Goal: Information Seeking & Learning: Learn about a topic

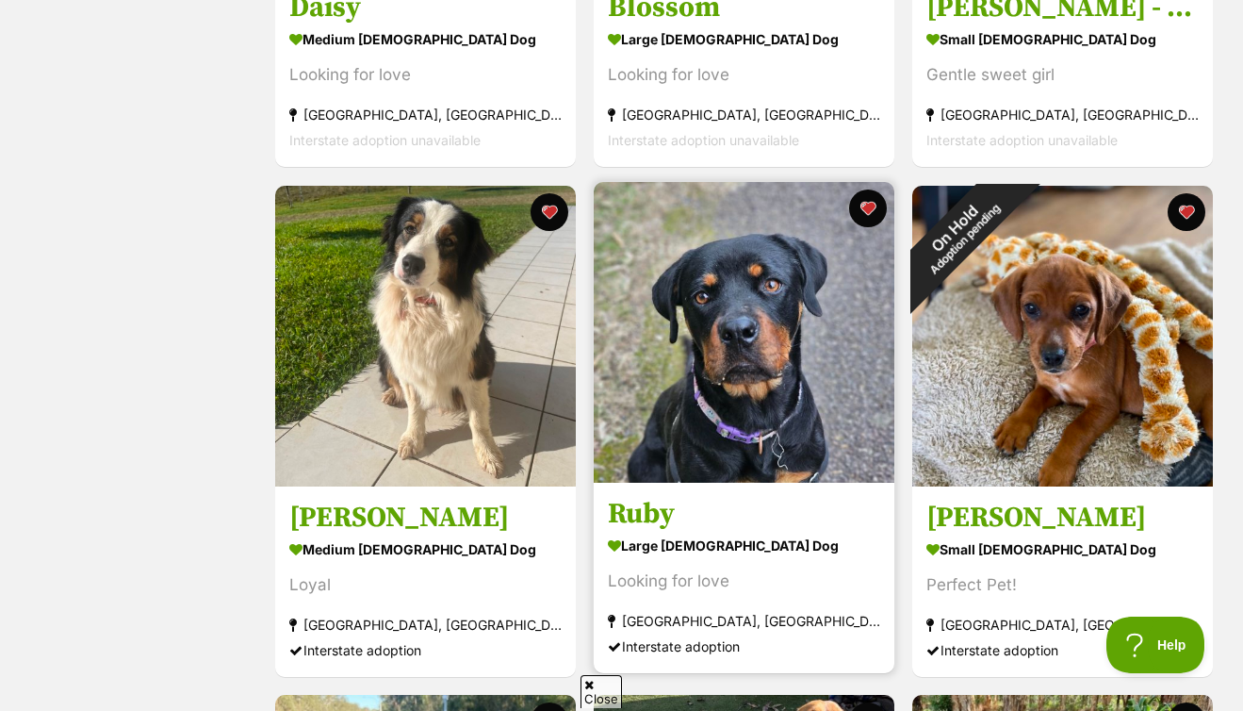
click at [749, 389] on img at bounding box center [744, 332] width 301 height 301
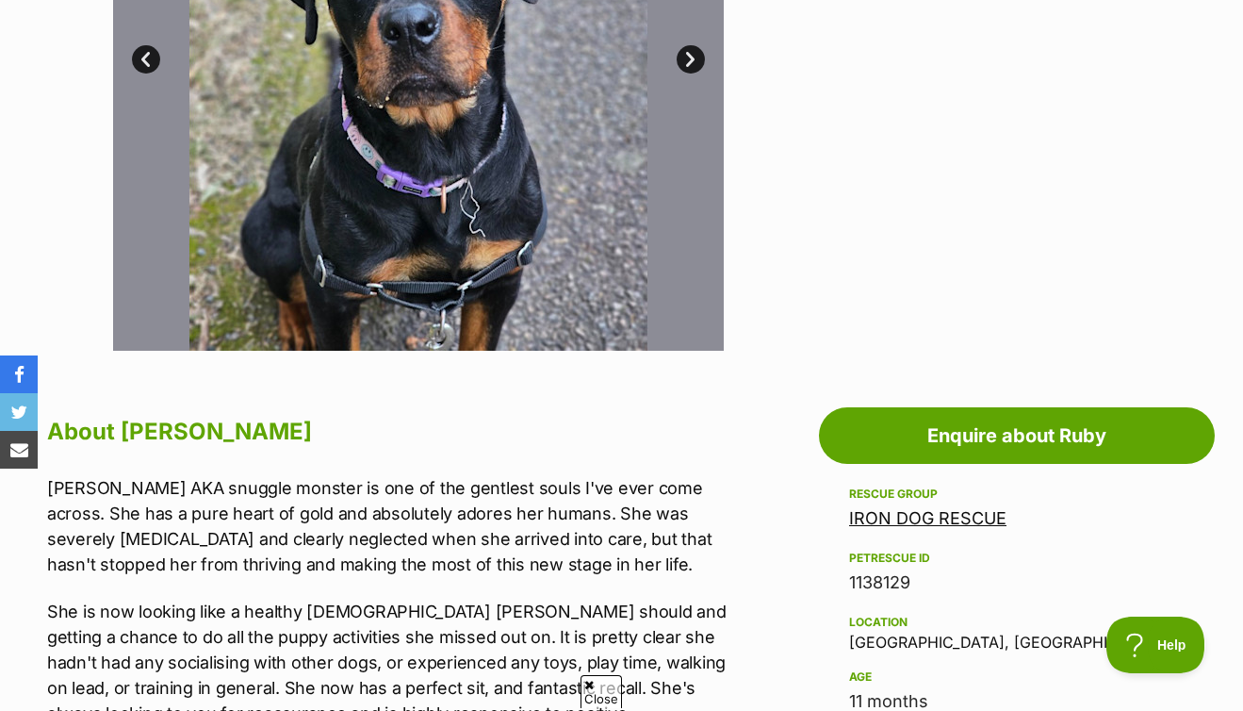
scroll to position [205, 0]
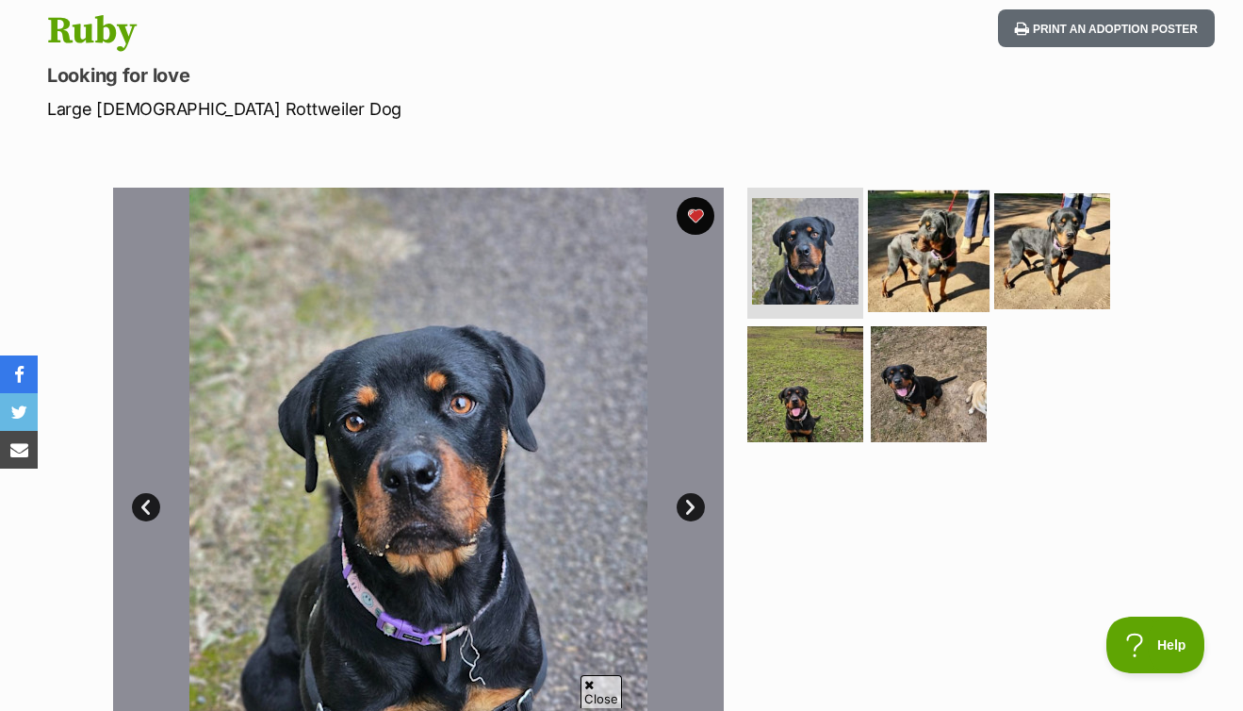
click at [966, 258] on img at bounding box center [929, 250] width 122 height 122
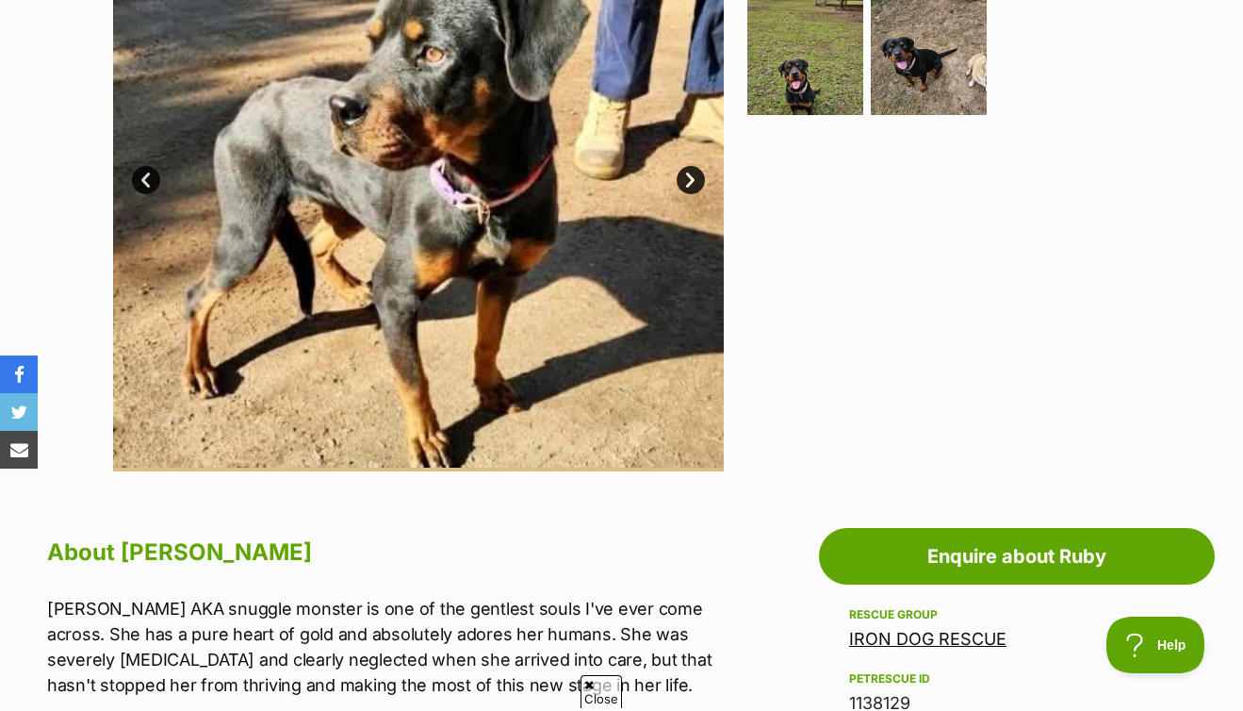
scroll to position [551, 0]
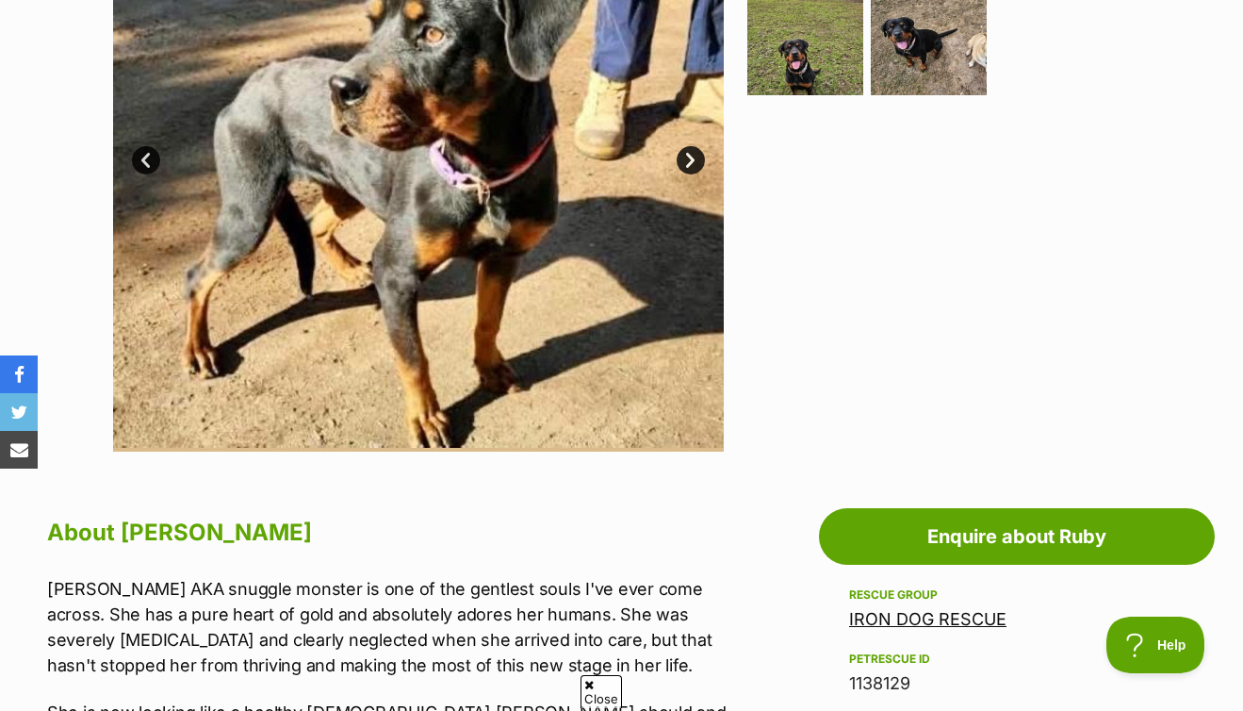
click at [687, 158] on link "Next" at bounding box center [691, 160] width 28 height 28
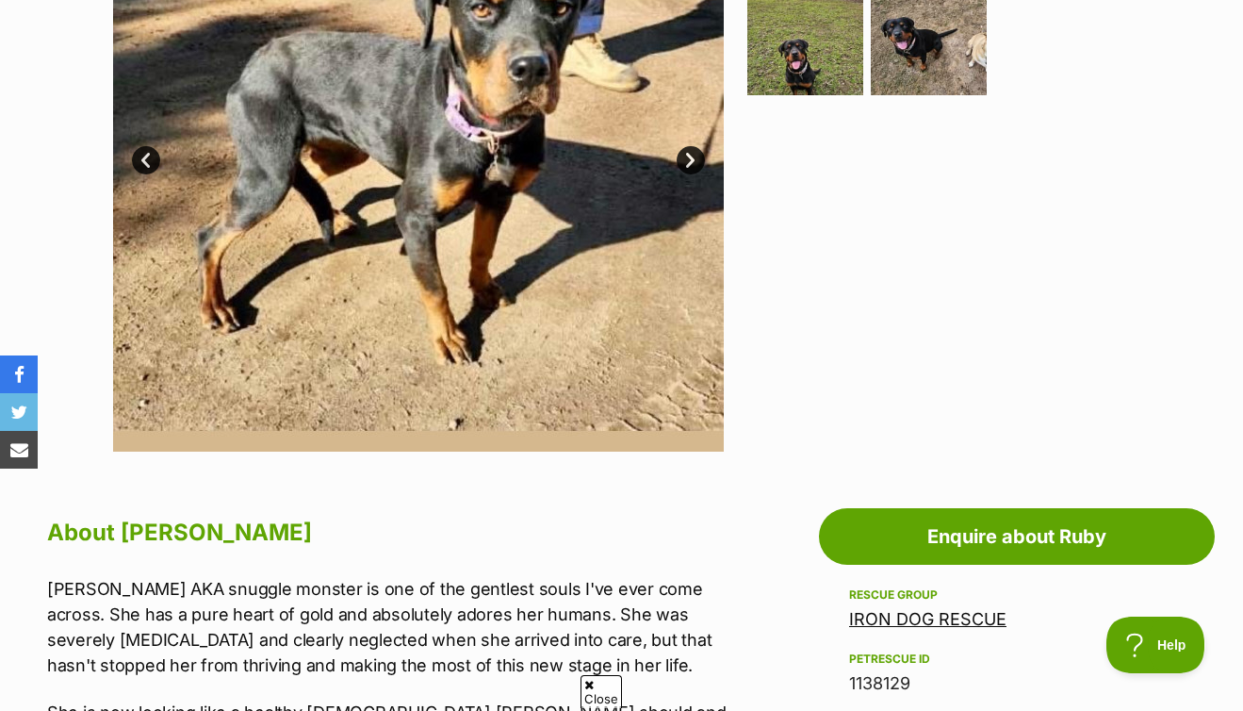
click at [687, 158] on link "Next" at bounding box center [691, 160] width 28 height 28
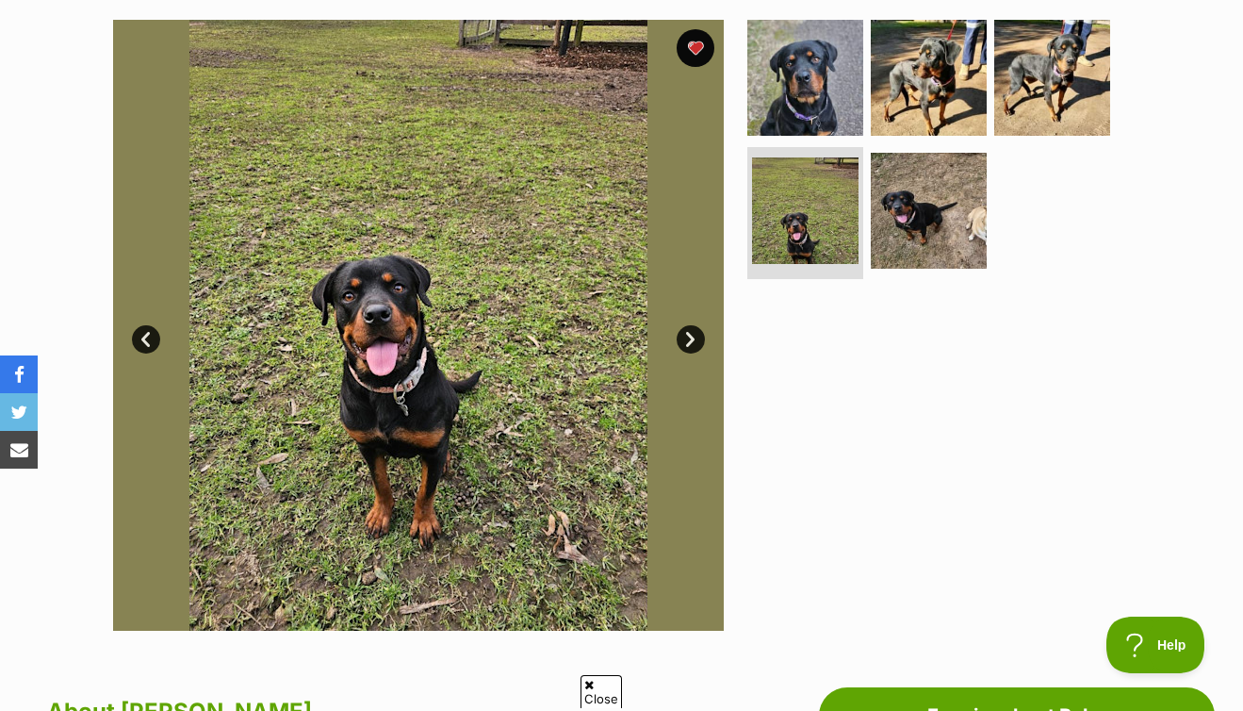
scroll to position [0, 0]
click at [688, 347] on link "Next" at bounding box center [691, 339] width 28 height 28
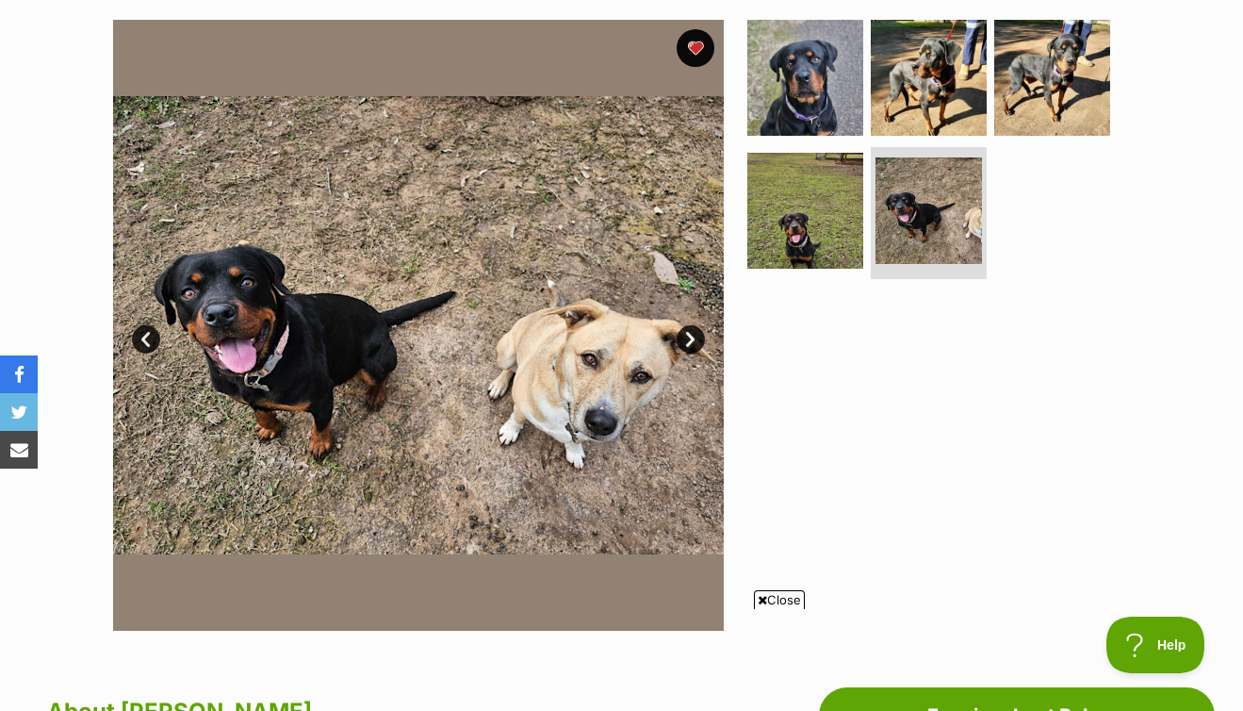
click at [688, 347] on link "Next" at bounding box center [691, 339] width 28 height 28
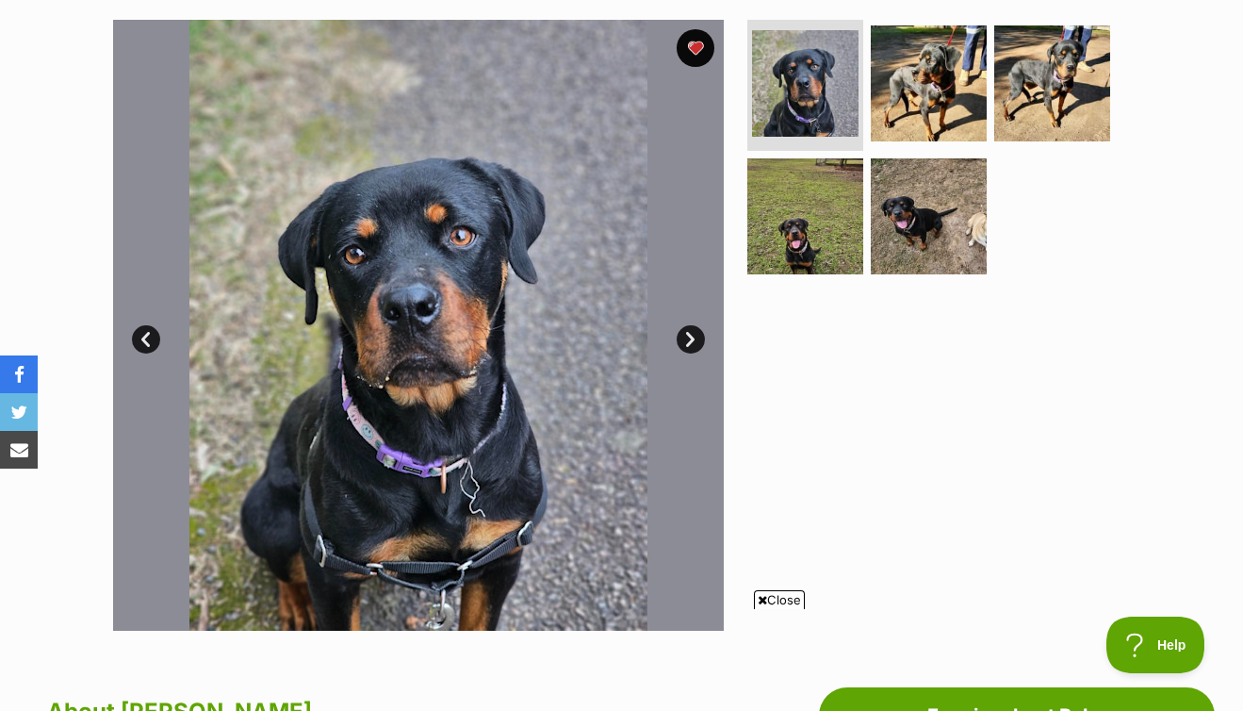
click at [688, 347] on link "Next" at bounding box center [691, 339] width 28 height 28
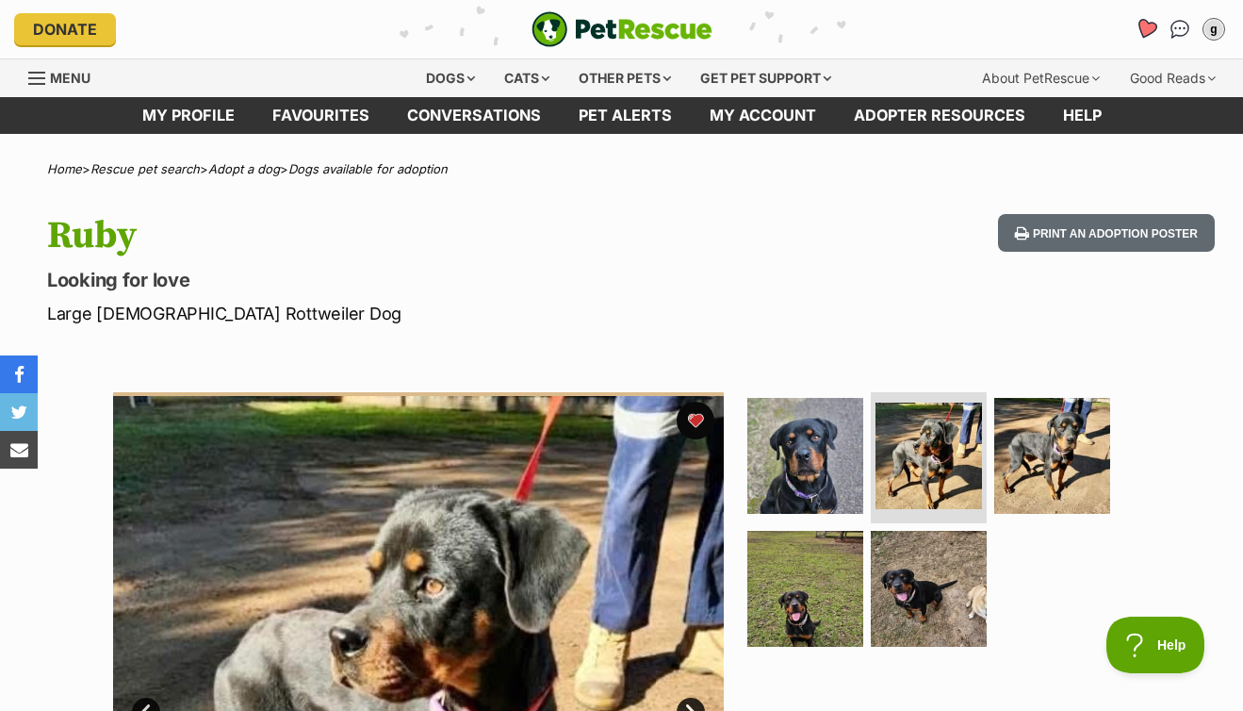
click at [1137, 34] on icon "Favourites" at bounding box center [1146, 29] width 25 height 25
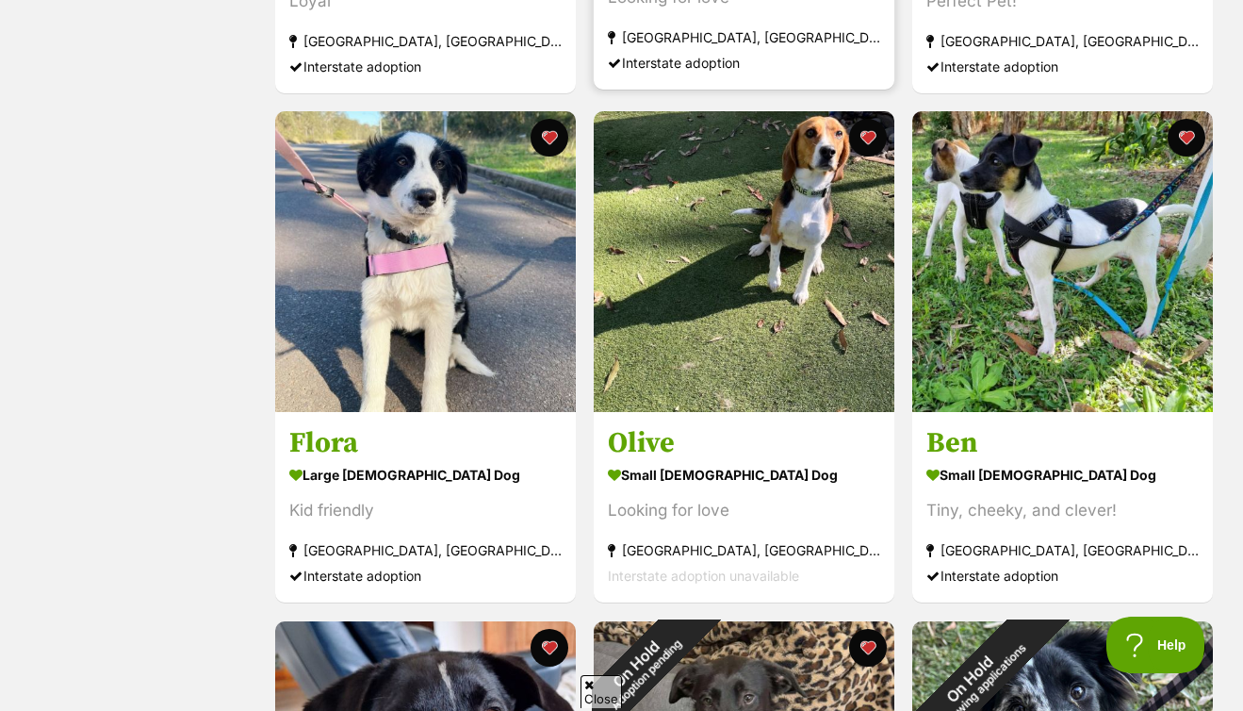
scroll to position [1359, 0]
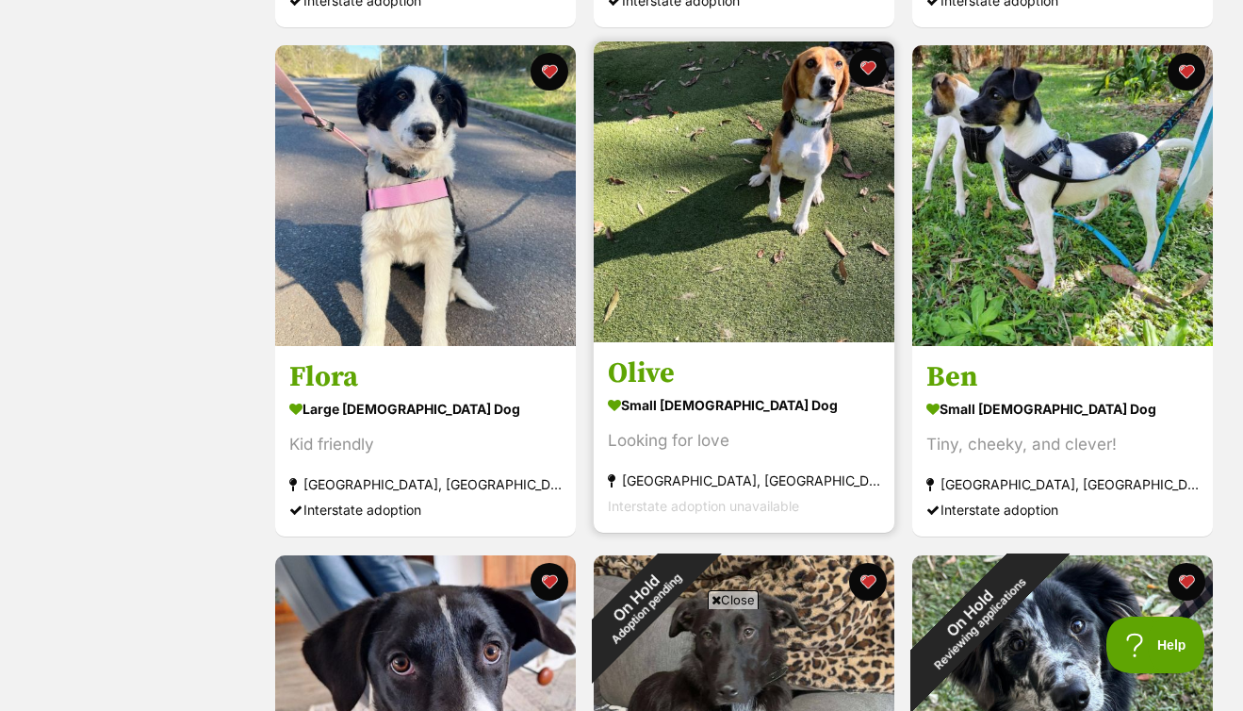
click at [768, 156] on img at bounding box center [744, 191] width 301 height 301
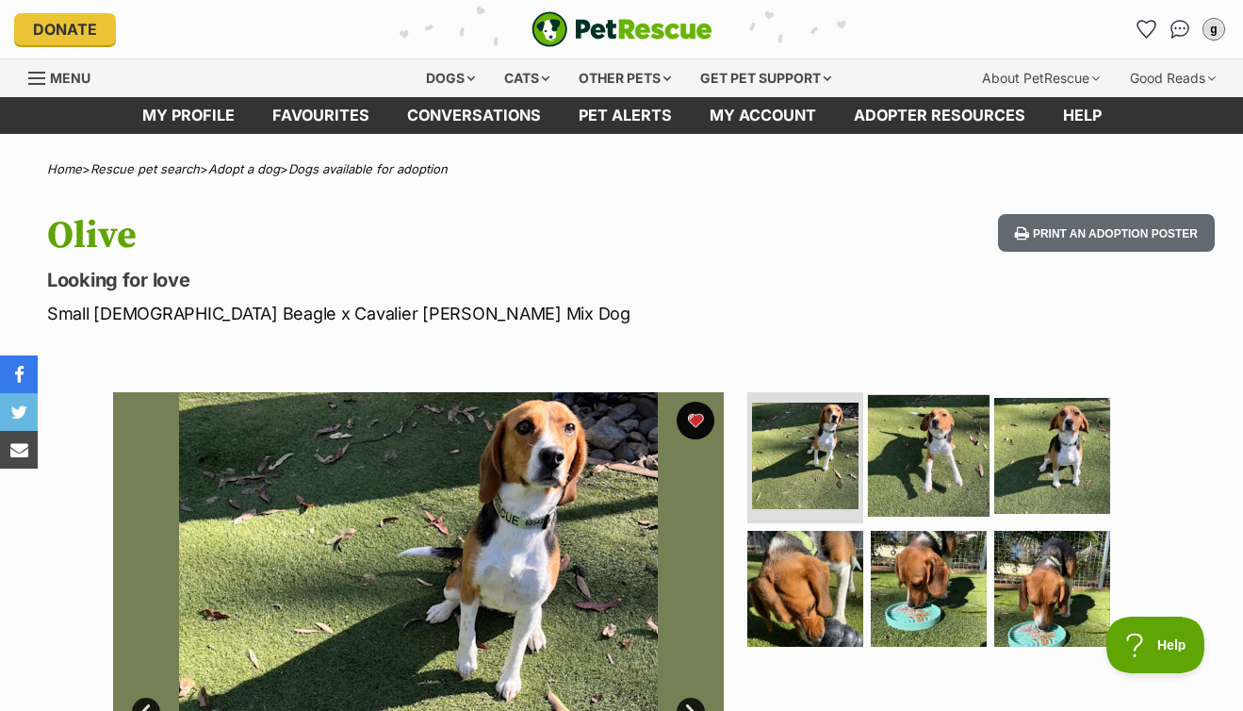
click at [931, 451] on img at bounding box center [929, 455] width 122 height 122
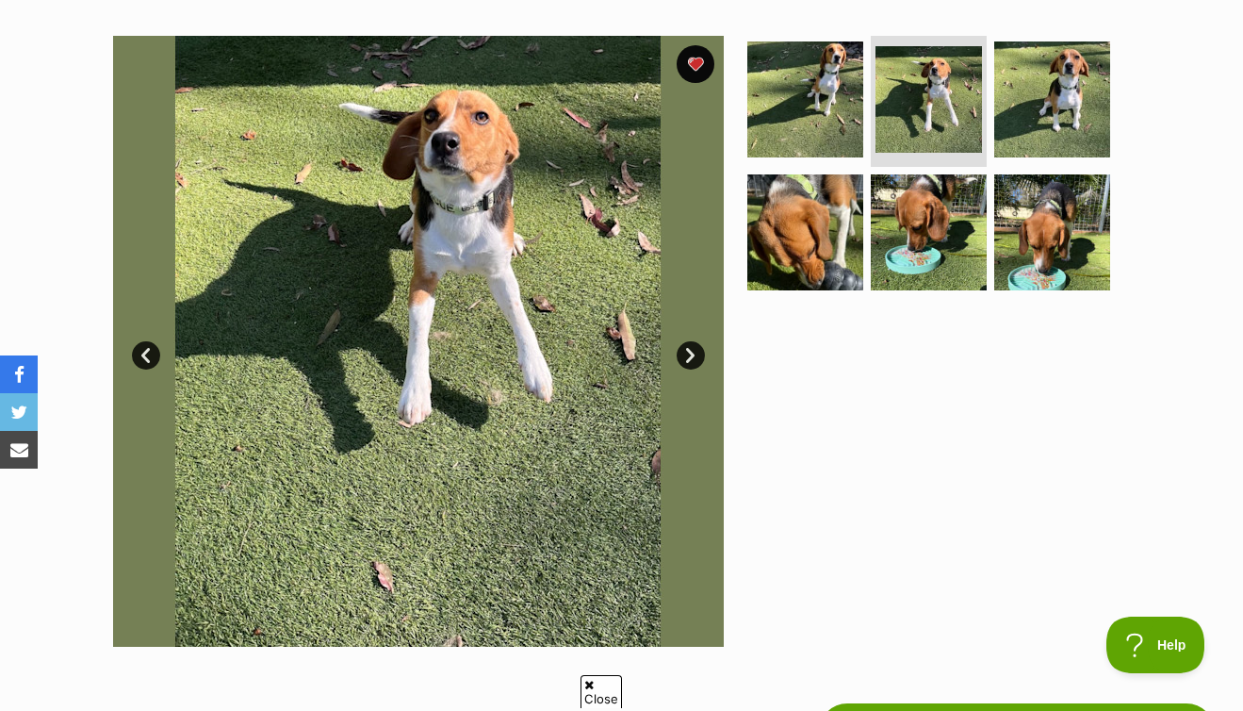
scroll to position [361, 0]
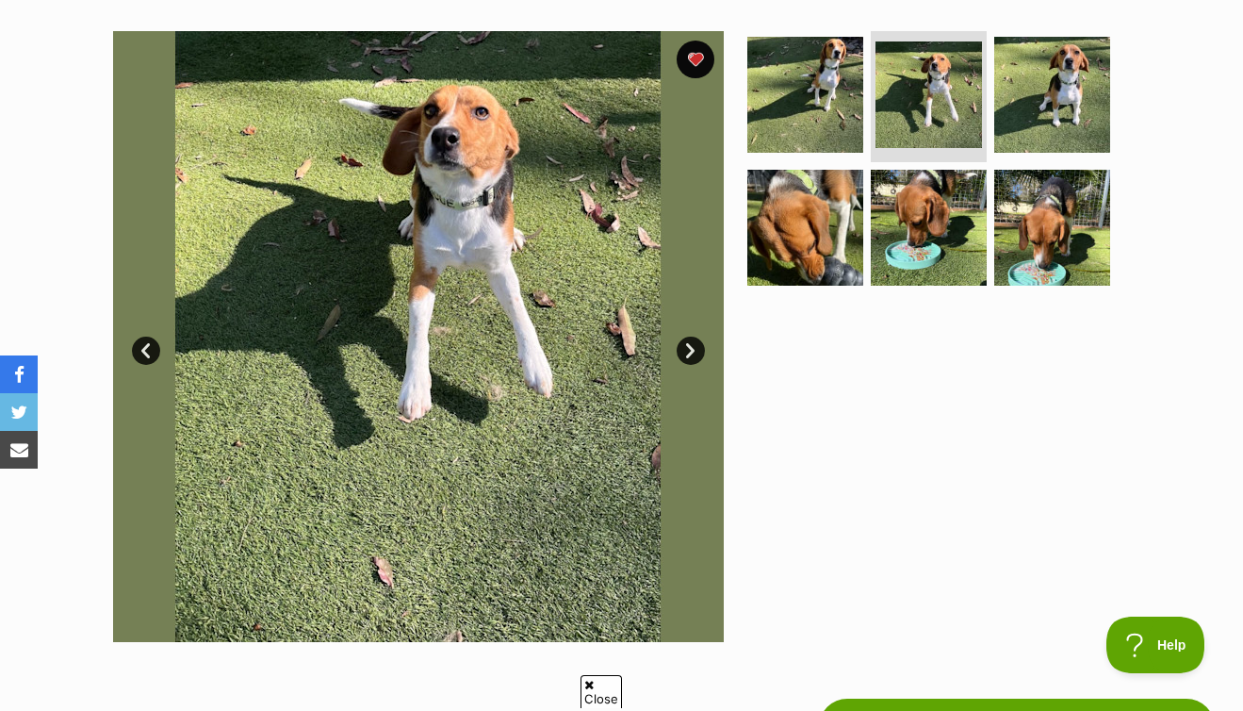
click at [691, 347] on link "Next" at bounding box center [691, 351] width 28 height 28
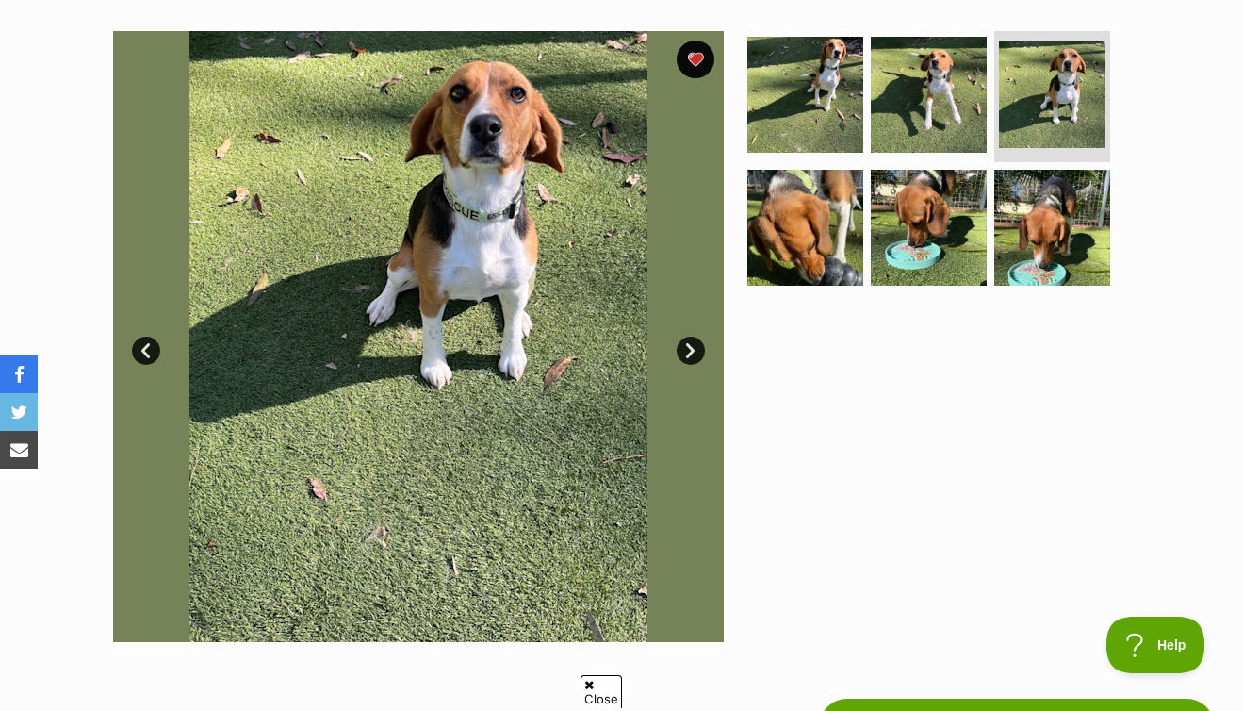
click at [691, 347] on link "Next" at bounding box center [691, 351] width 28 height 28
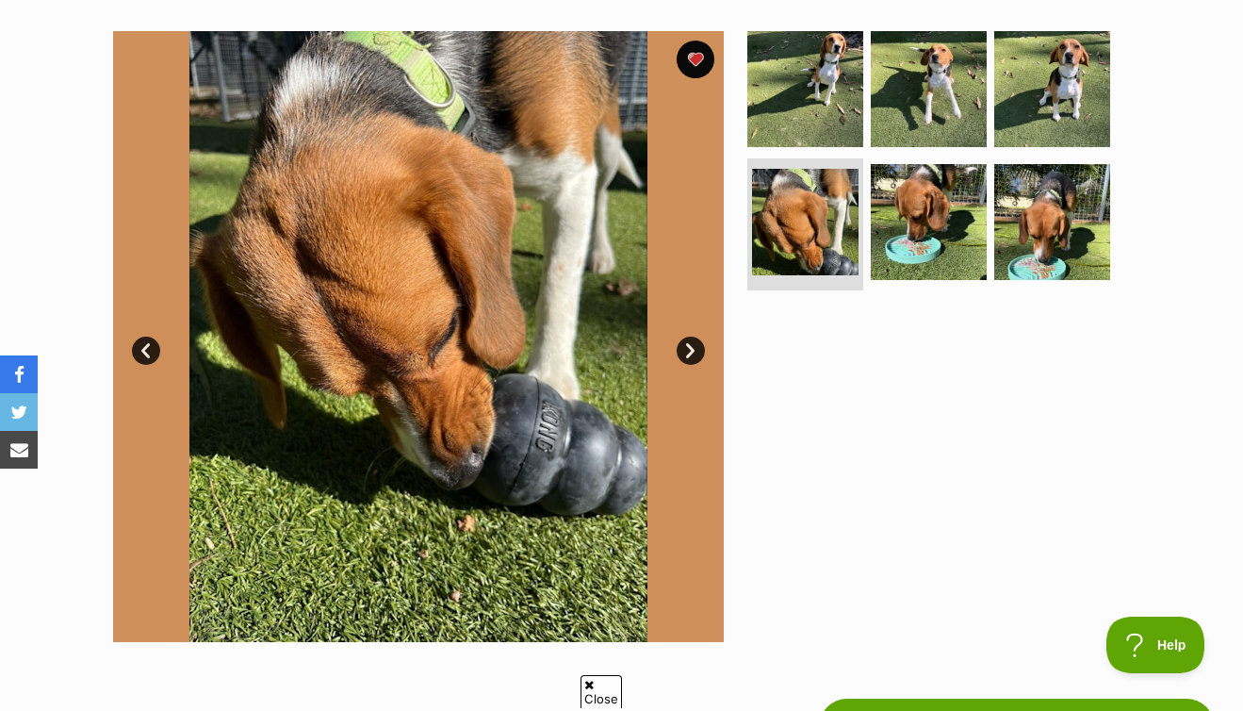
click at [691, 347] on link "Next" at bounding box center [691, 351] width 28 height 28
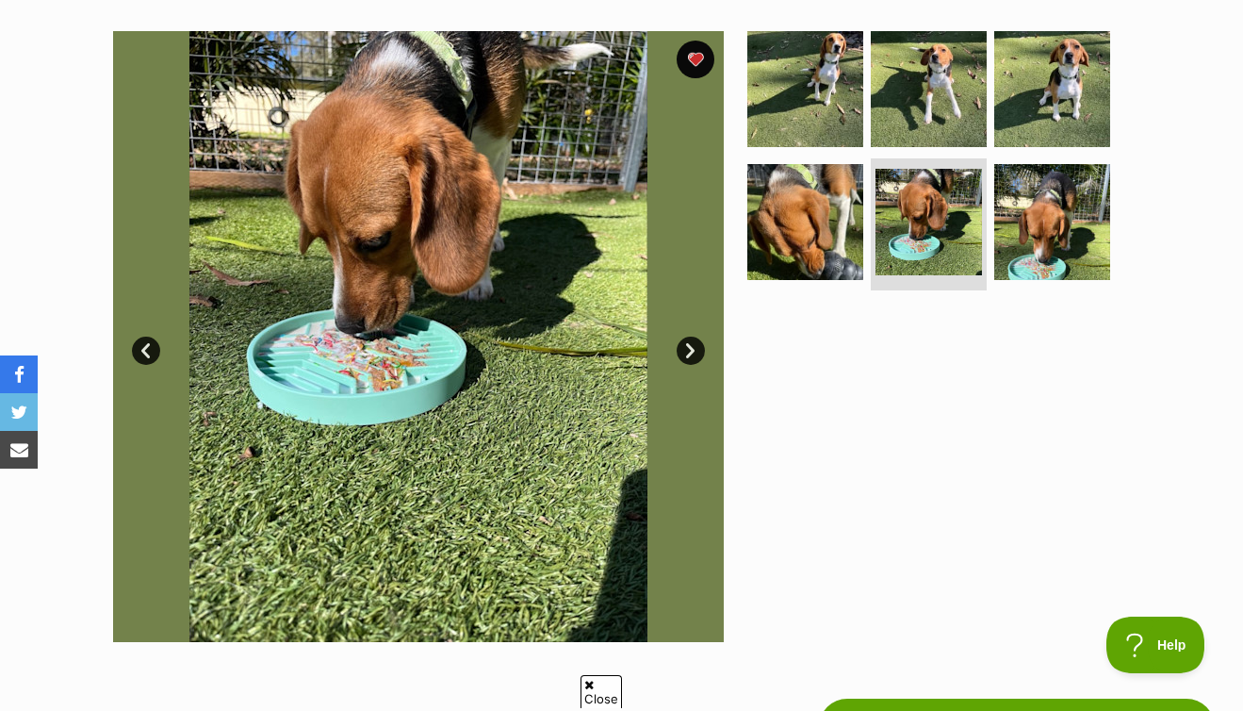
scroll to position [0, 0]
click at [691, 347] on link "Next" at bounding box center [691, 351] width 28 height 28
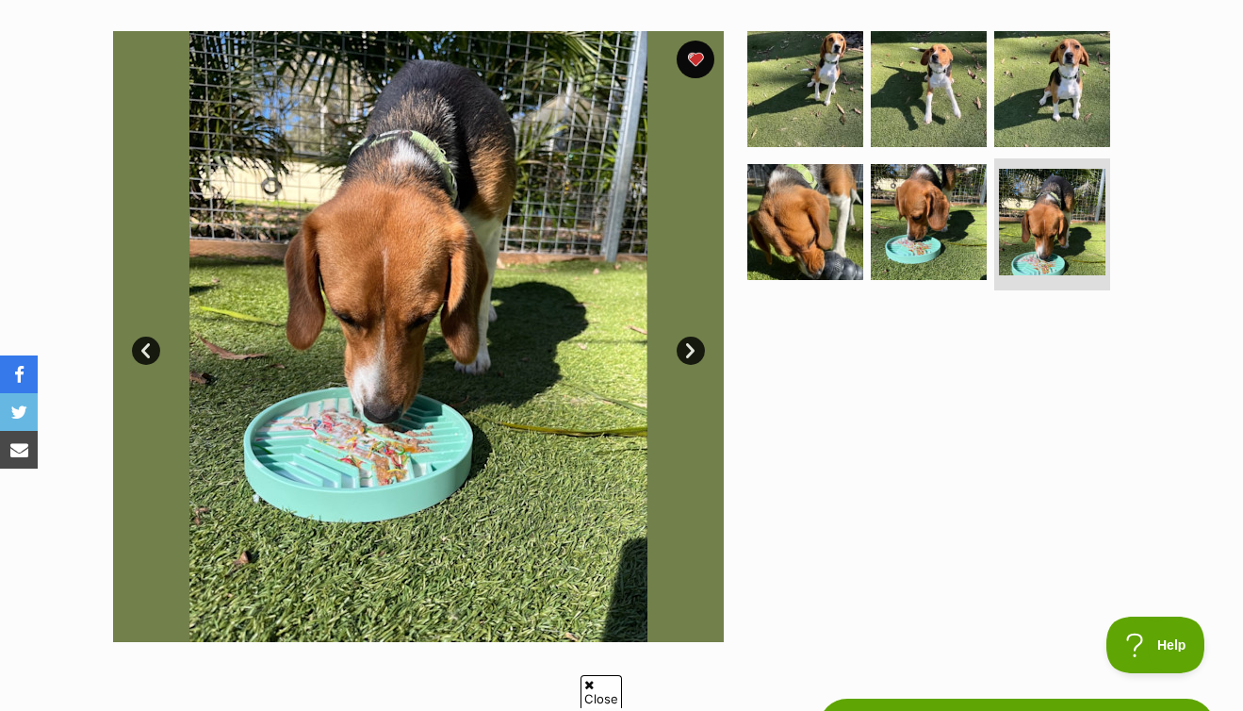
click at [691, 347] on link "Next" at bounding box center [691, 351] width 28 height 28
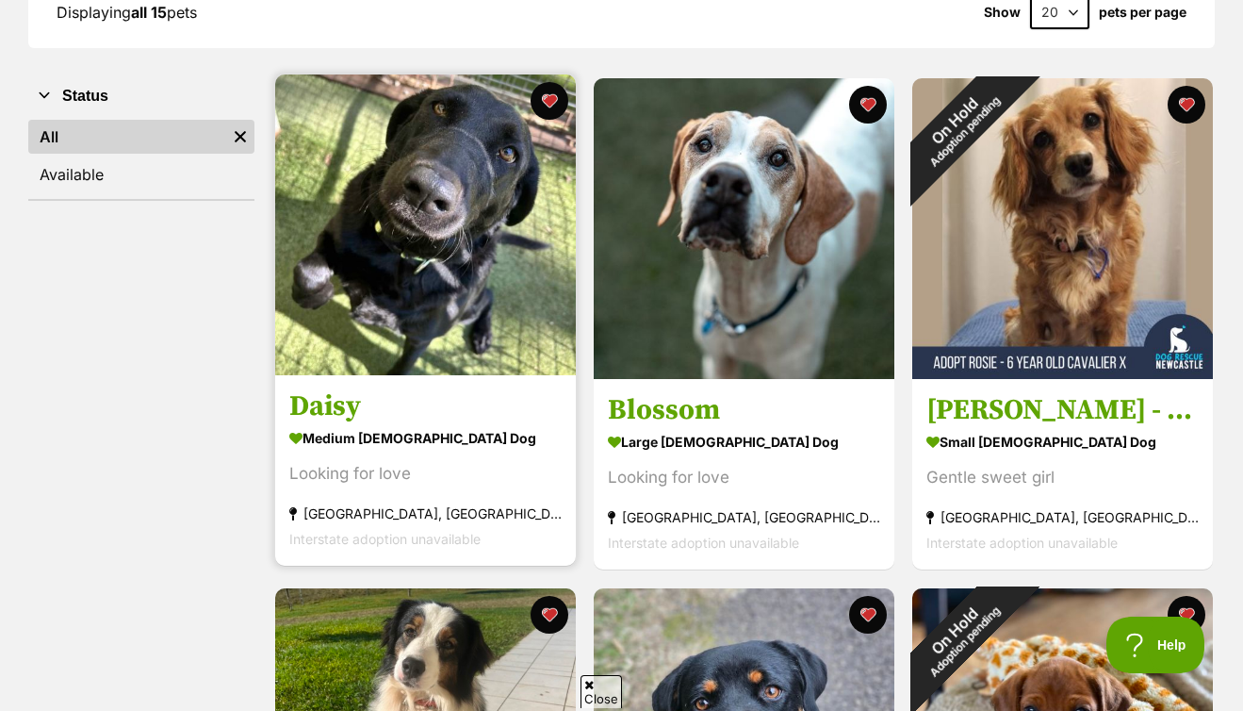
scroll to position [230, 0]
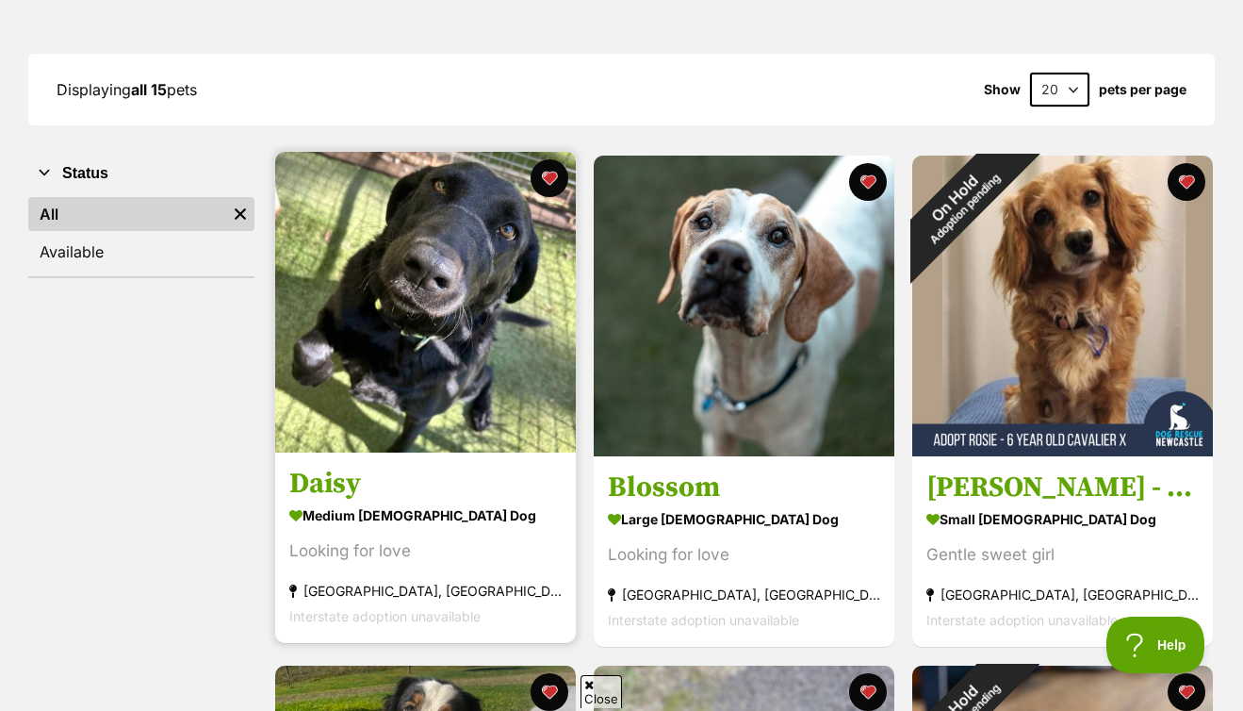
click at [458, 291] on img at bounding box center [425, 302] width 301 height 301
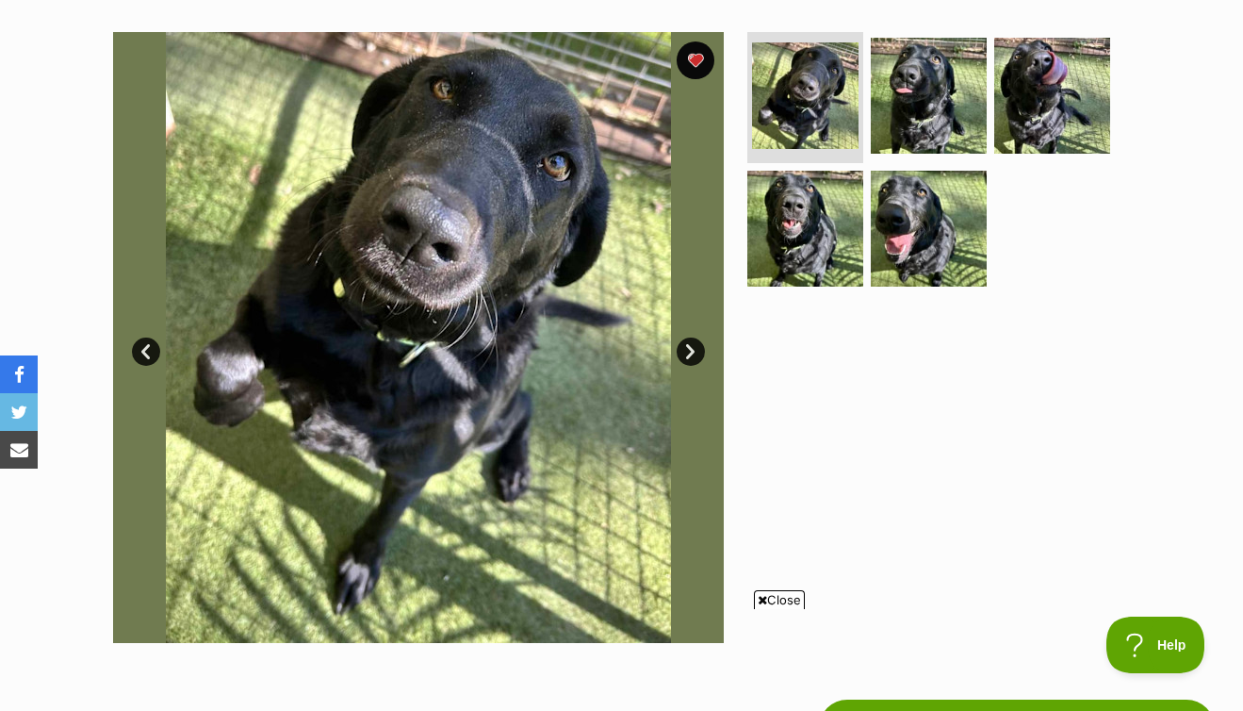
scroll to position [254, 0]
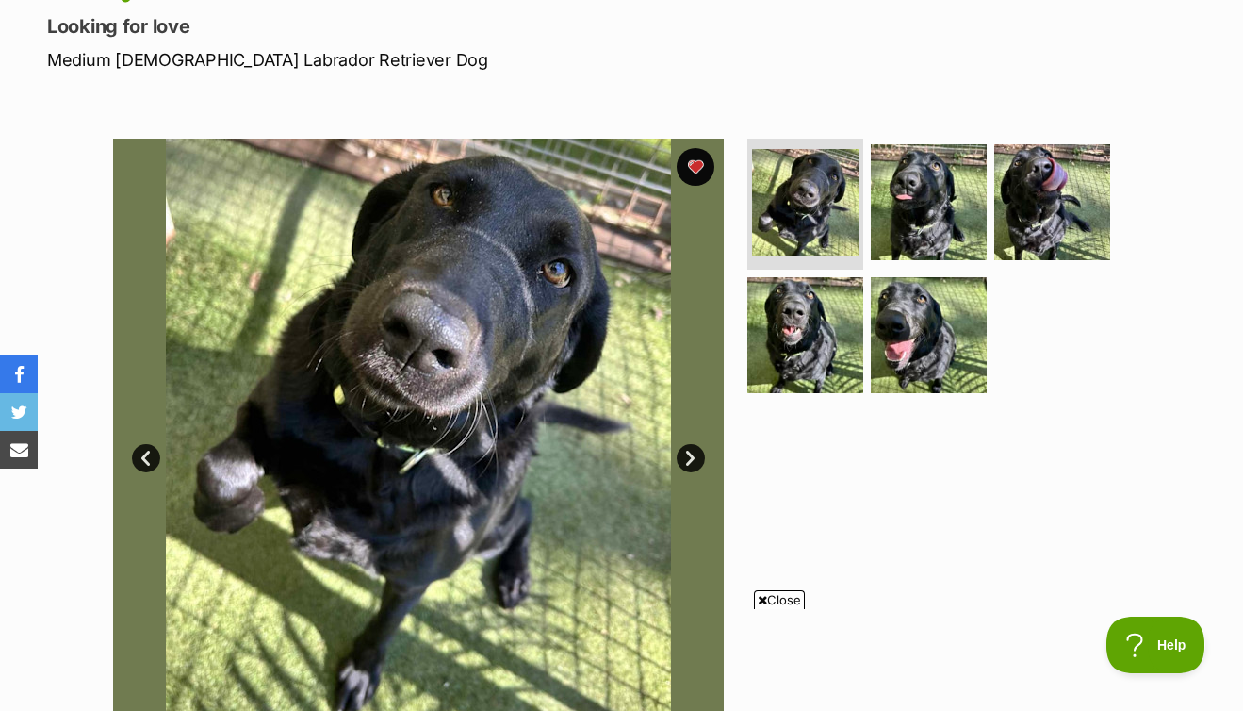
click at [691, 452] on link "Next" at bounding box center [691, 458] width 28 height 28
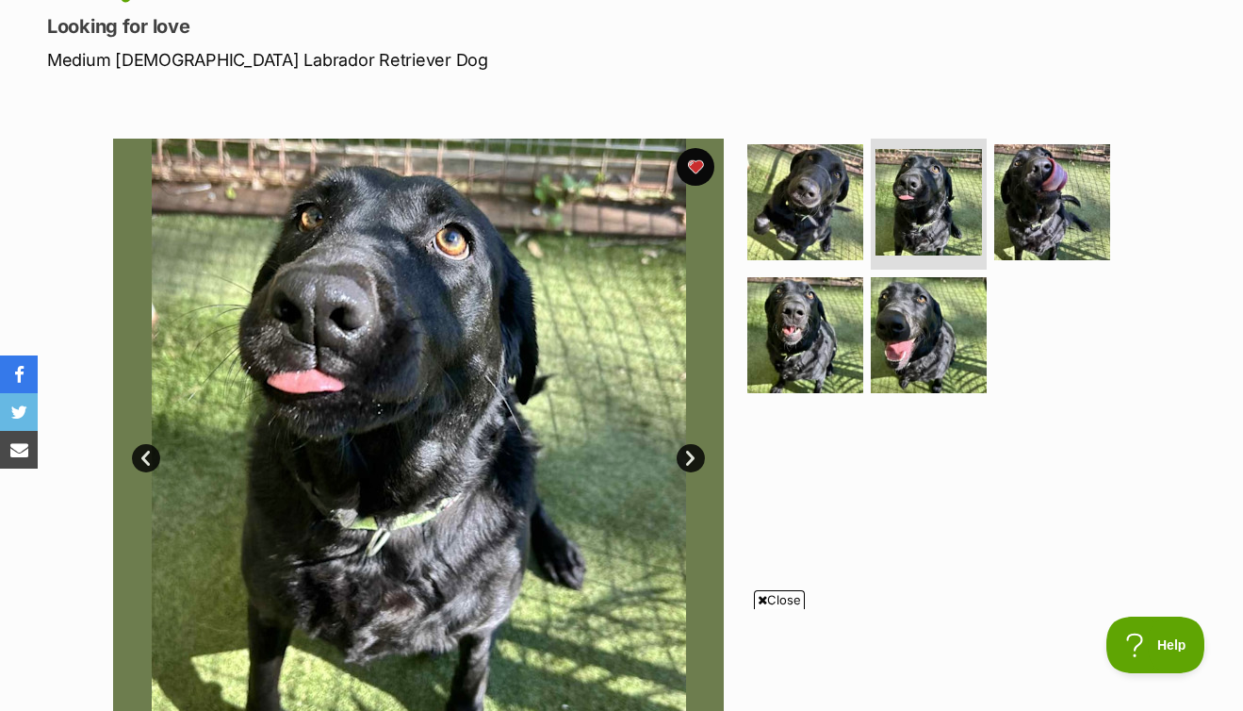
click at [692, 450] on link "Next" at bounding box center [691, 458] width 28 height 28
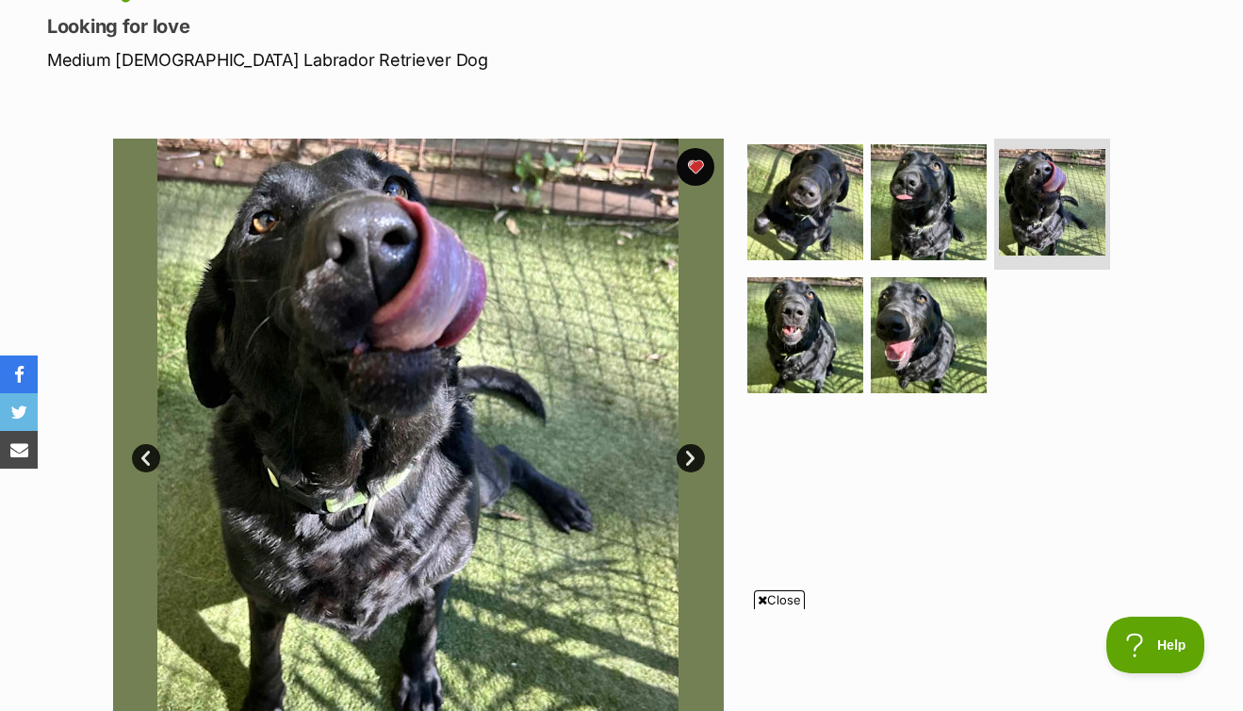
click at [692, 450] on link "Next" at bounding box center [691, 458] width 28 height 28
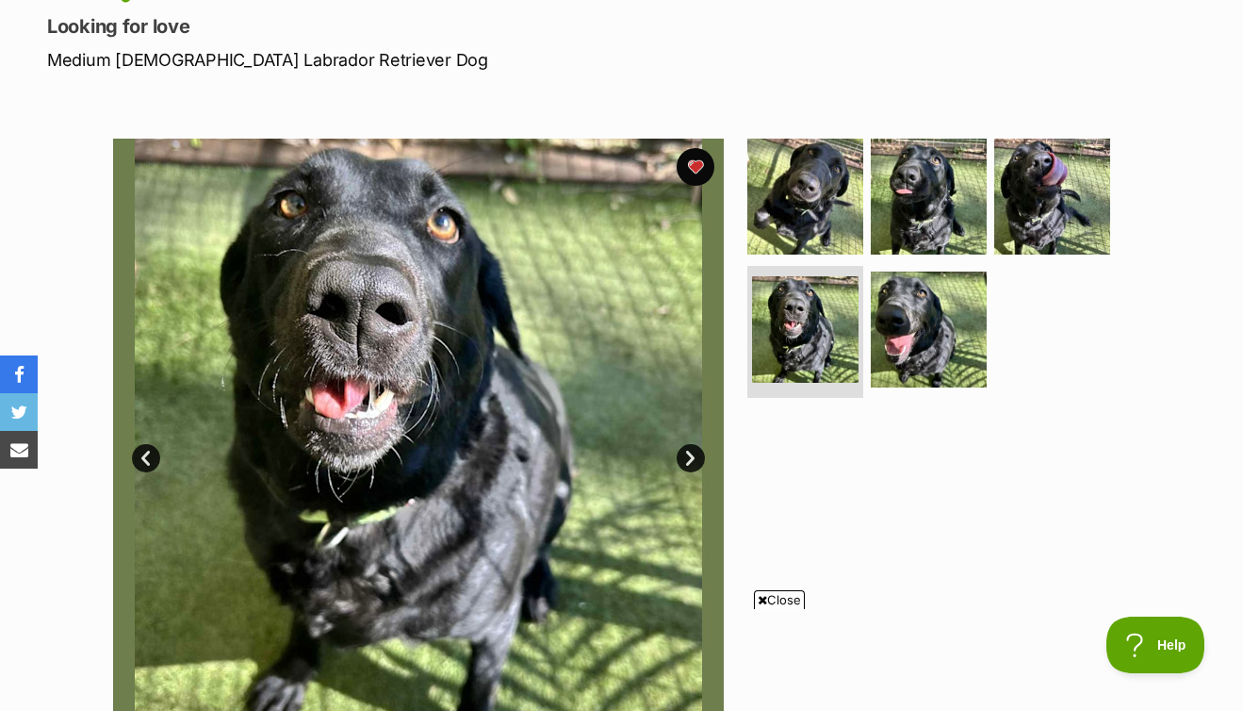
click at [692, 450] on link "Next" at bounding box center [691, 458] width 28 height 28
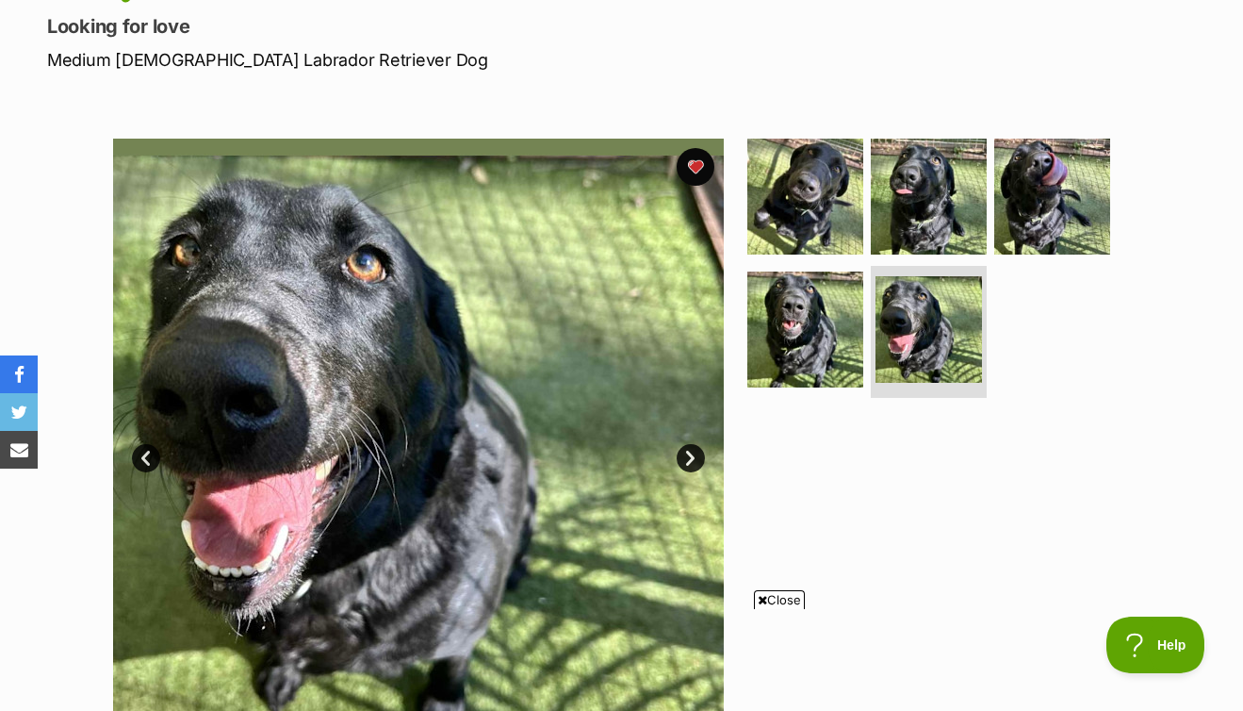
click at [692, 450] on link "Next" at bounding box center [691, 458] width 28 height 28
